Goal: Task Accomplishment & Management: Use online tool/utility

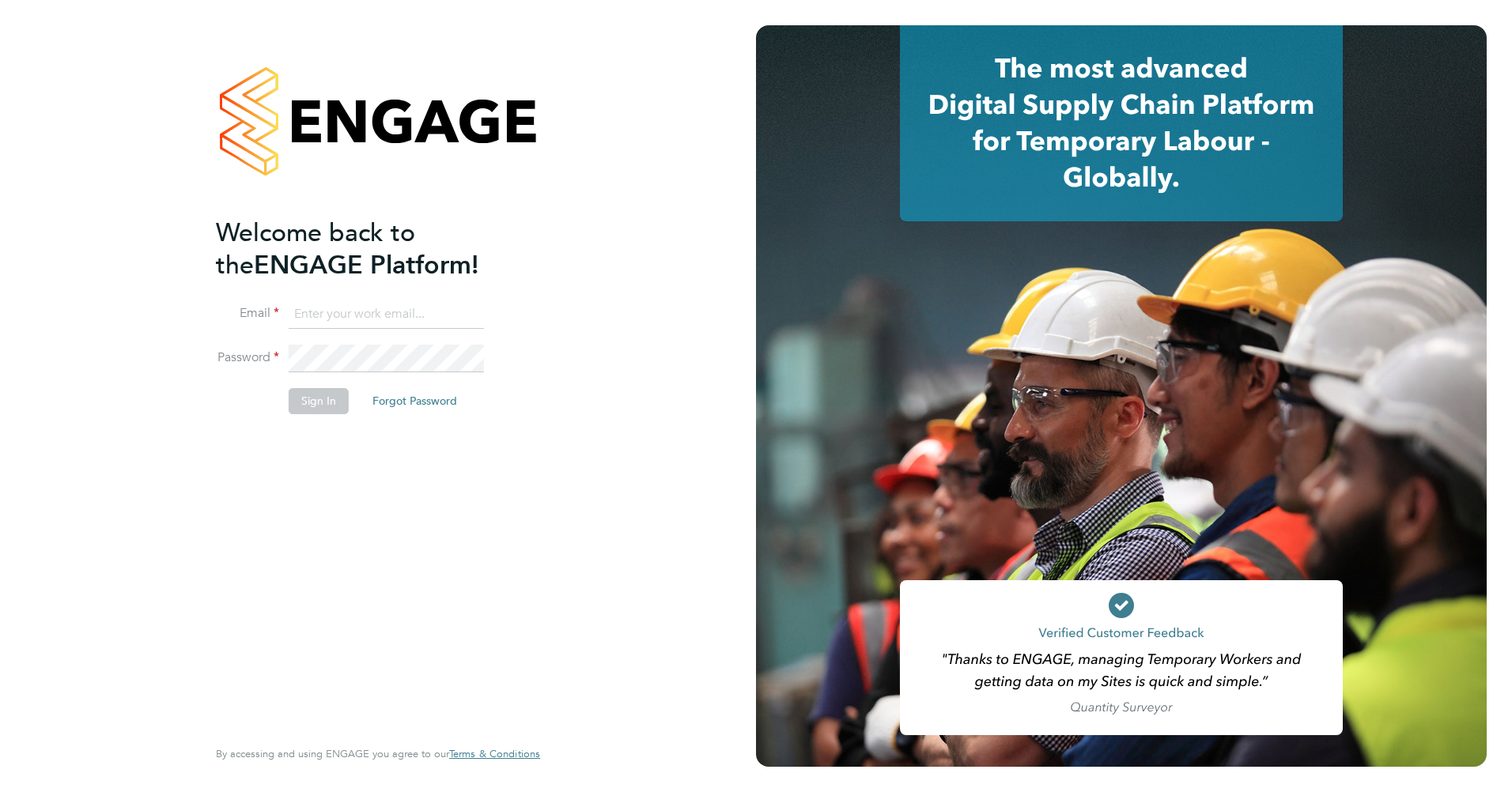
type input "graham.horsley@a2dominion.co.uk"
click at [323, 402] on button "Sign In" at bounding box center [319, 401] width 60 height 25
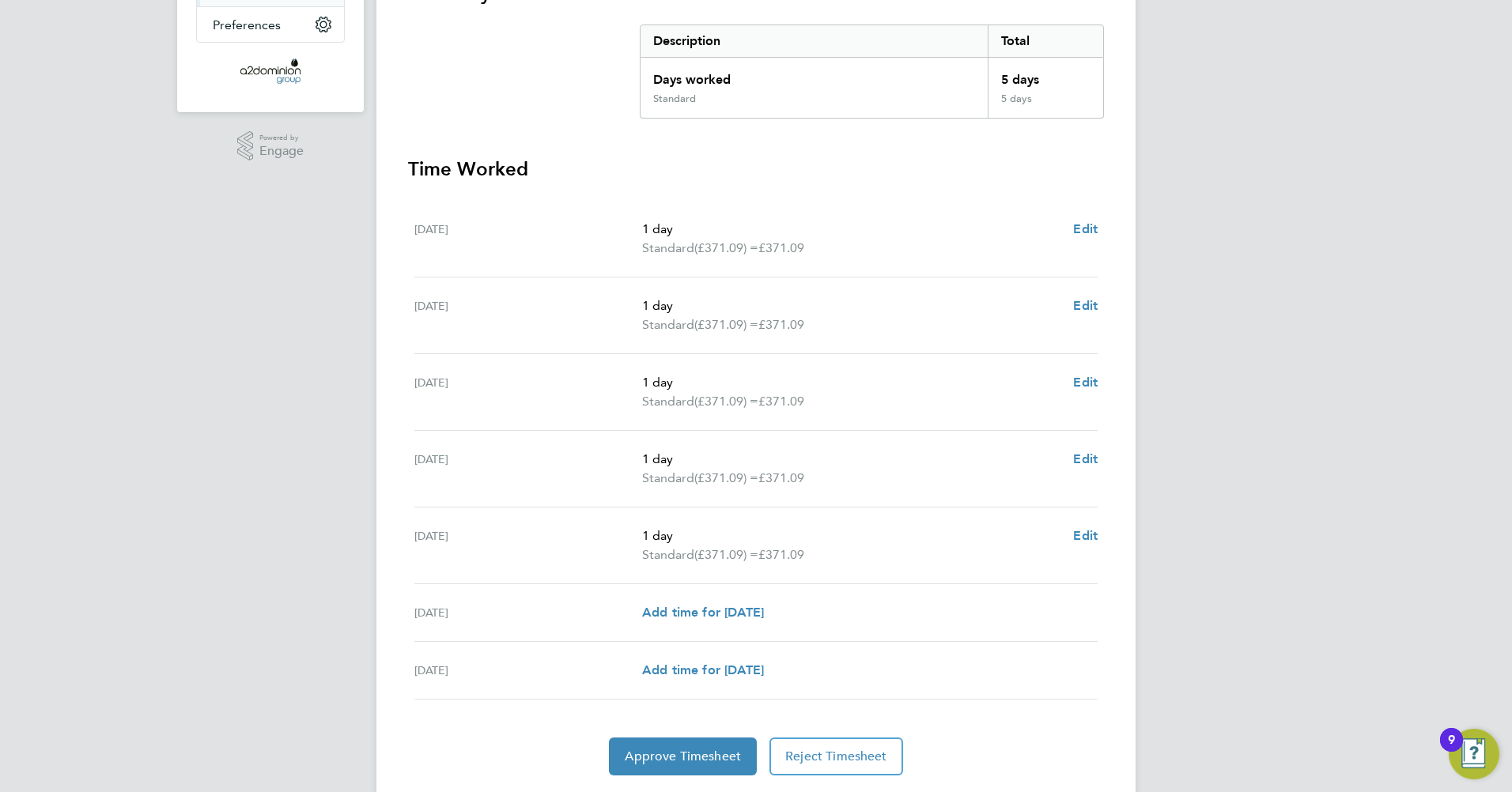
scroll to position [363, 0]
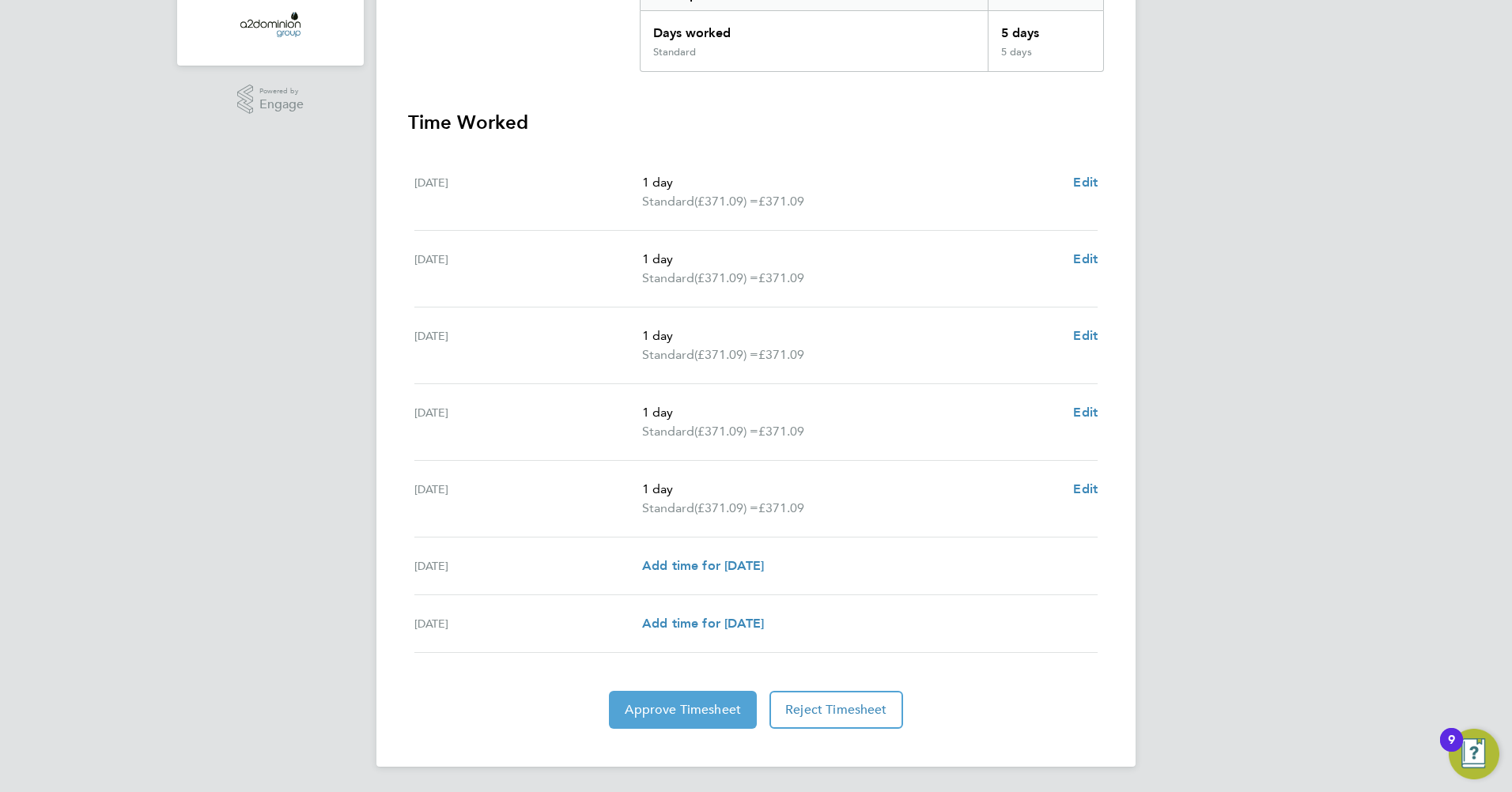
click at [675, 704] on span "Approve Timesheet" at bounding box center [682, 709] width 116 height 16
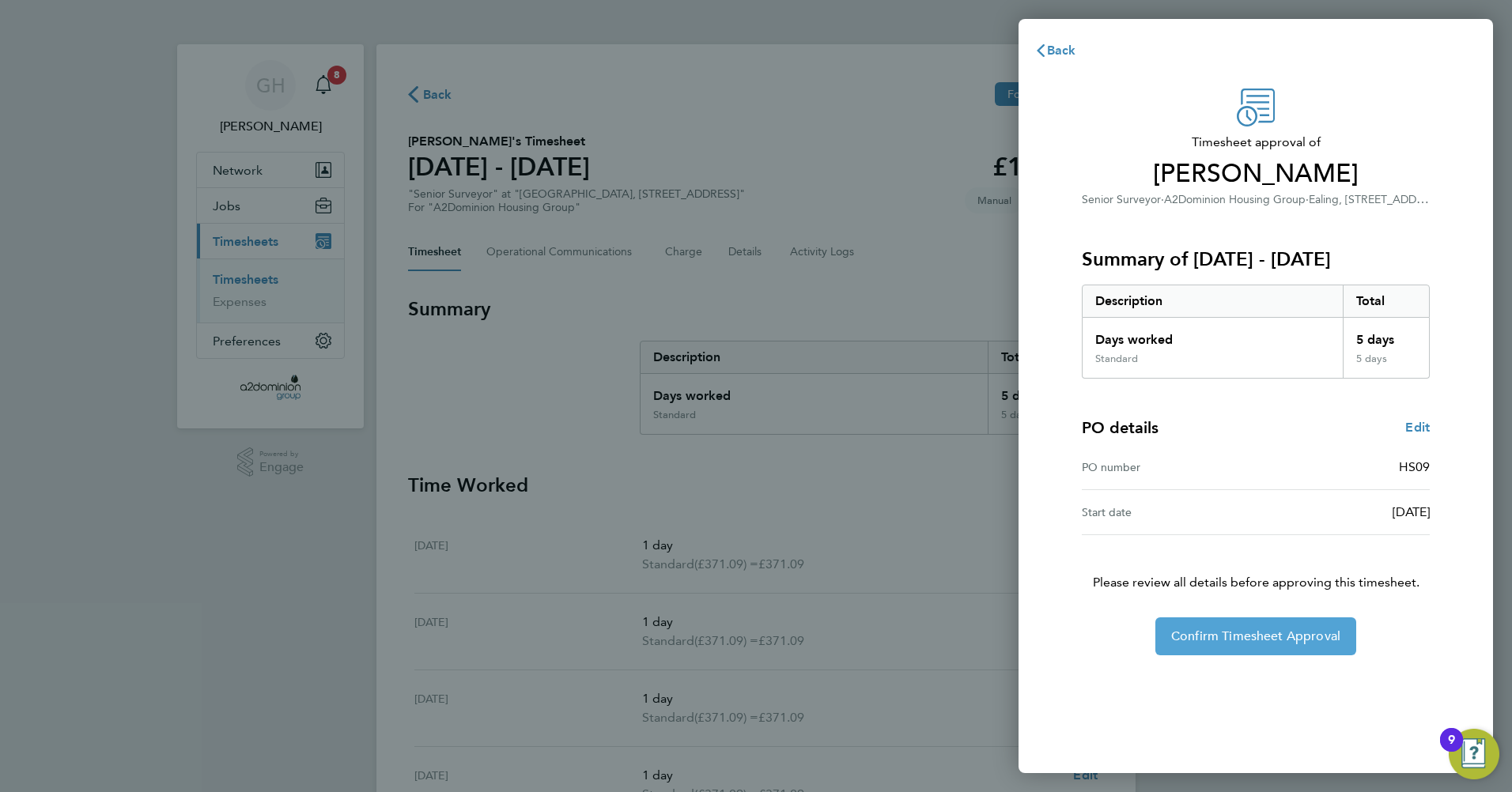
click at [1222, 638] on span "Confirm Timesheet Approval" at bounding box center [1256, 636] width 169 height 16
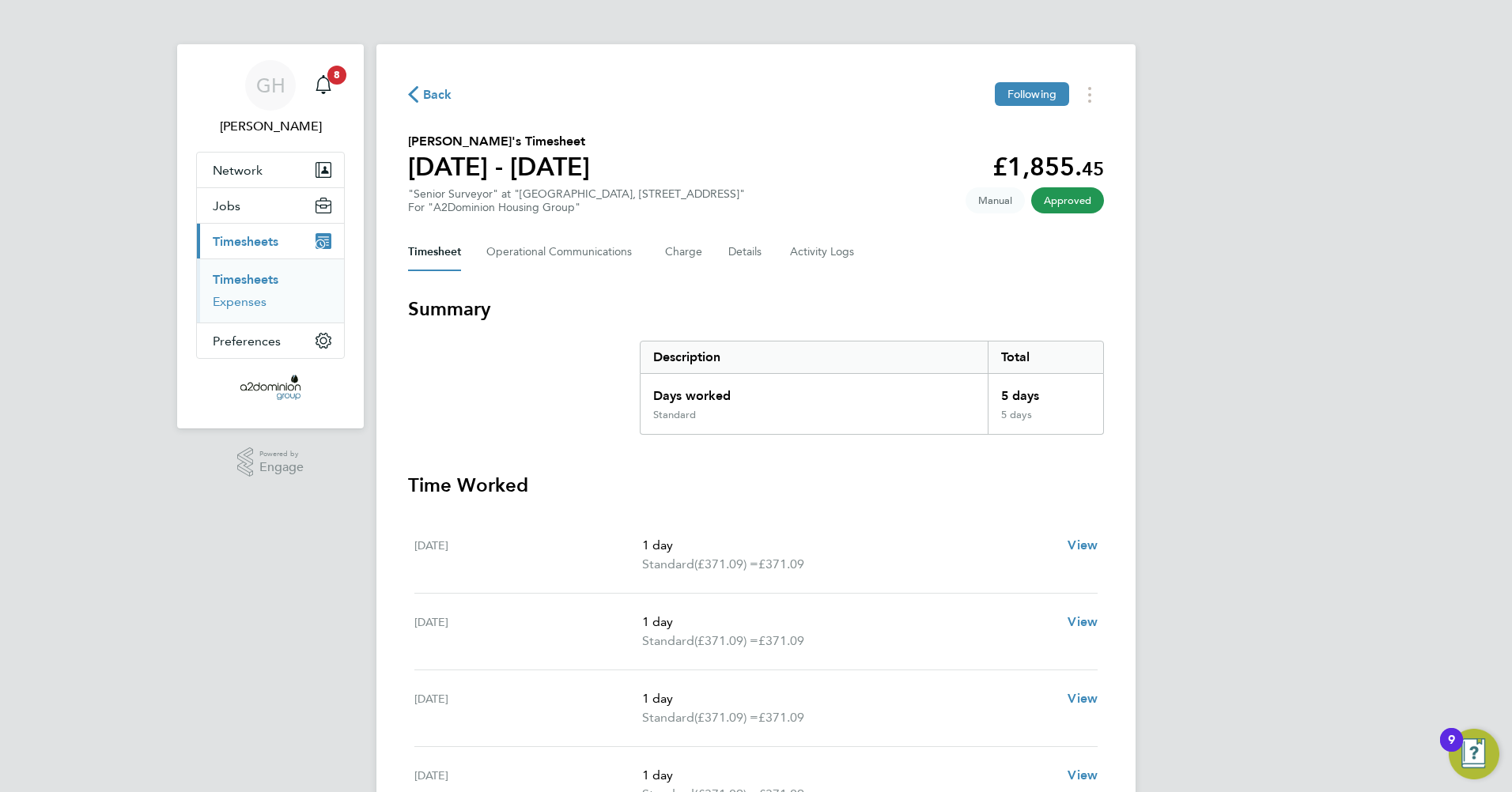
click at [239, 301] on link "Expenses" at bounding box center [240, 301] width 53 height 15
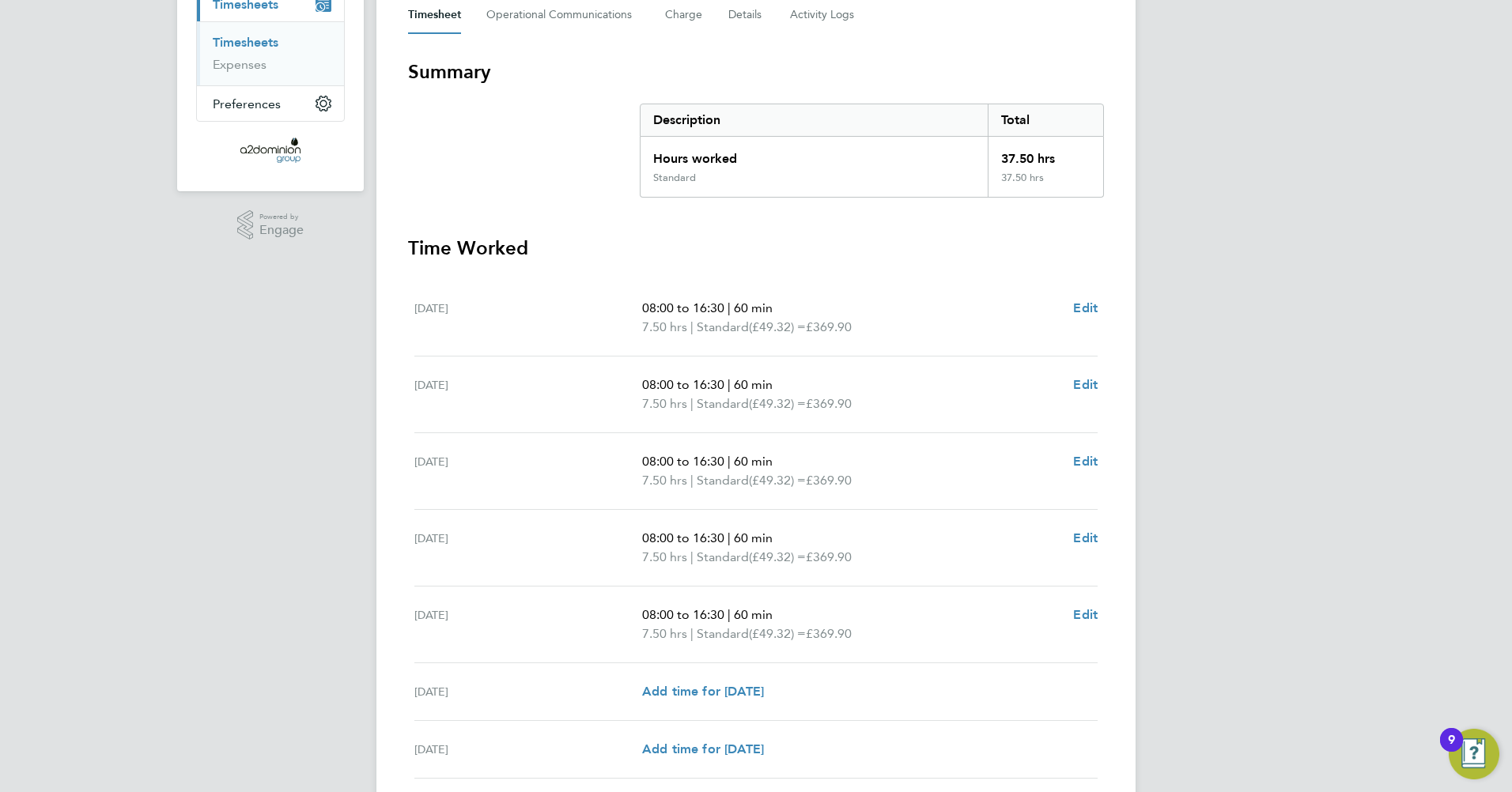
scroll to position [316, 0]
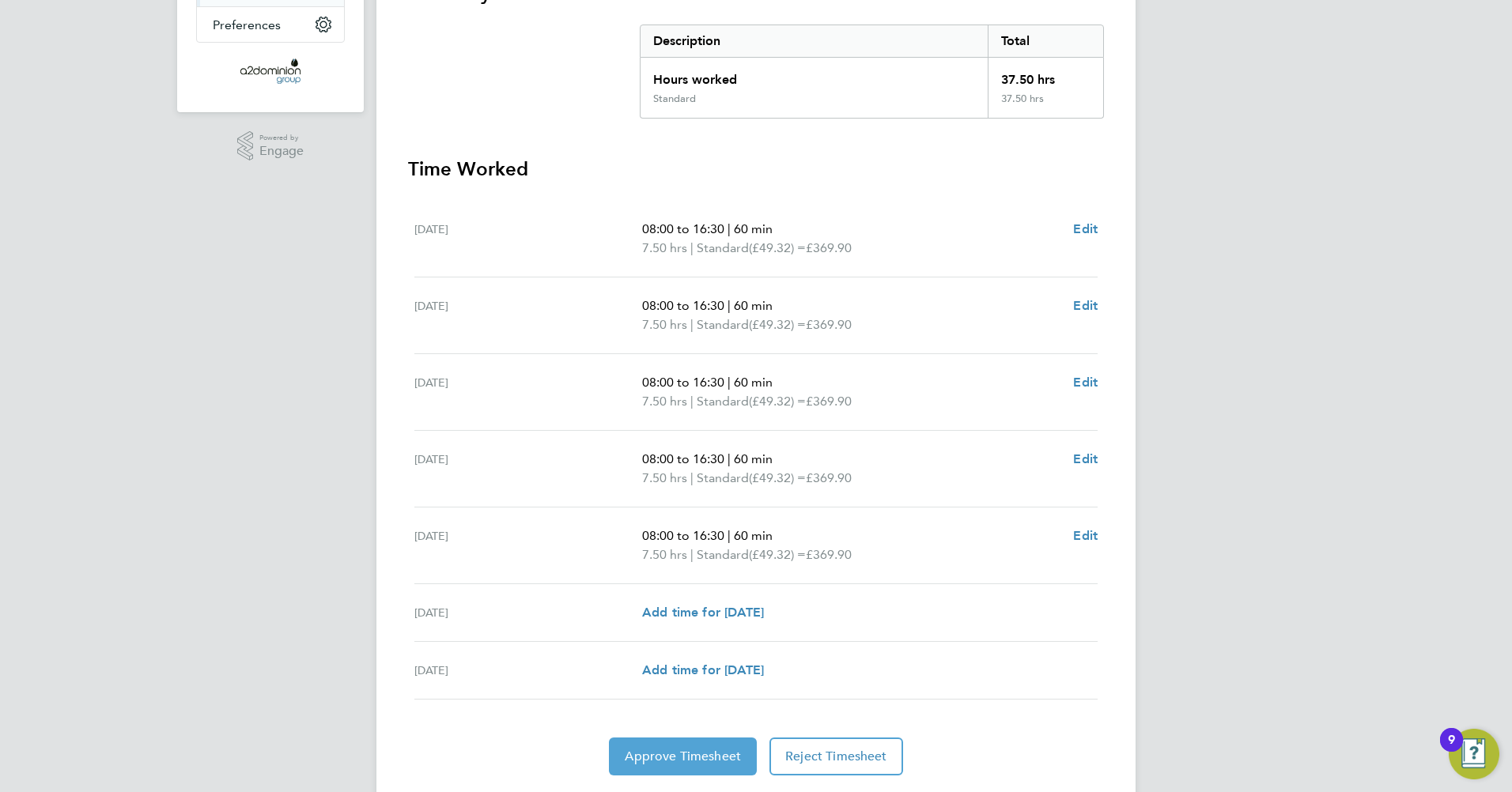
click at [686, 754] on span "Approve Timesheet" at bounding box center [682, 756] width 116 height 16
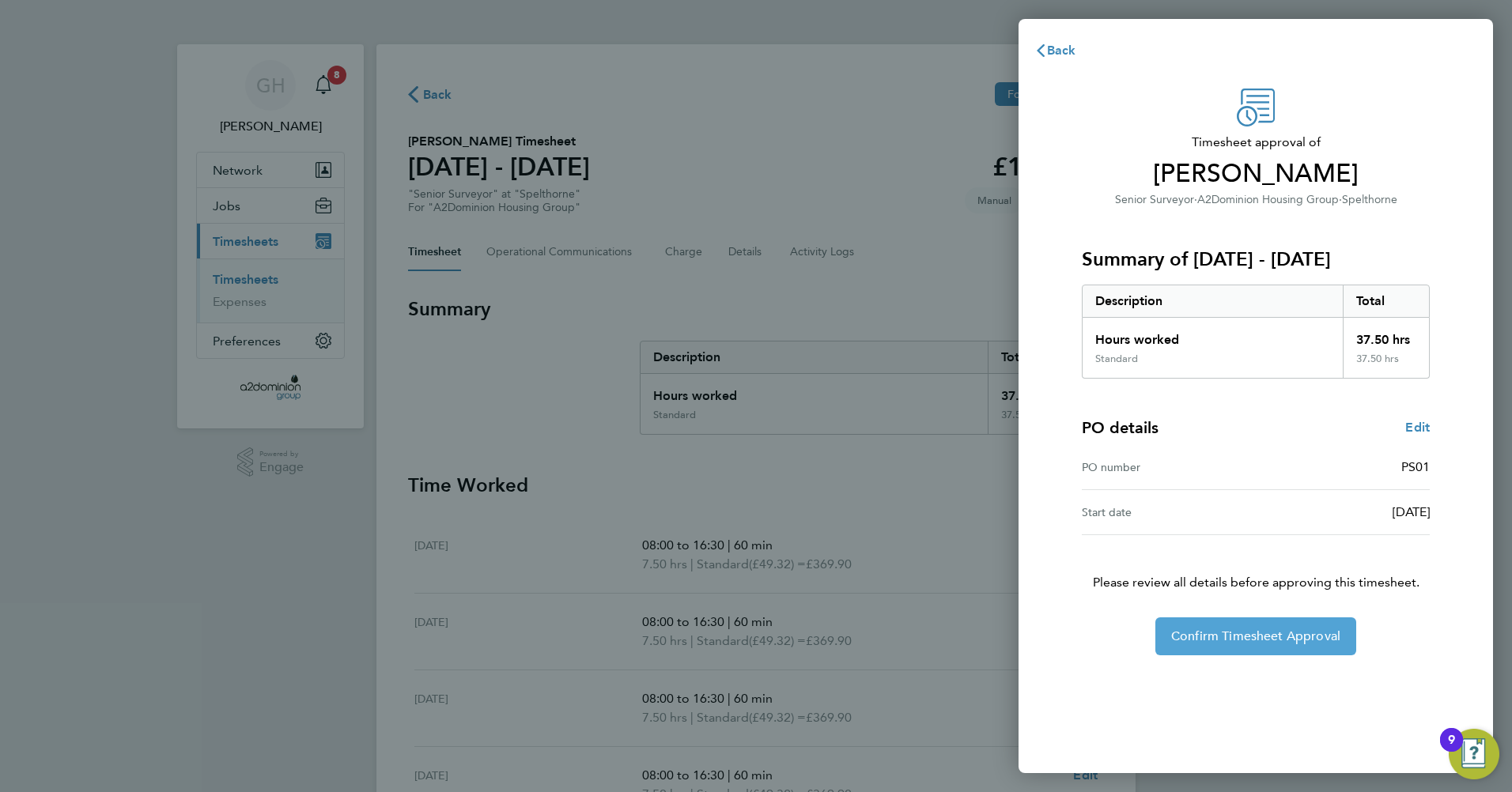
click at [1261, 634] on span "Confirm Timesheet Approval" at bounding box center [1256, 636] width 169 height 16
